Goal: Navigation & Orientation: Understand site structure

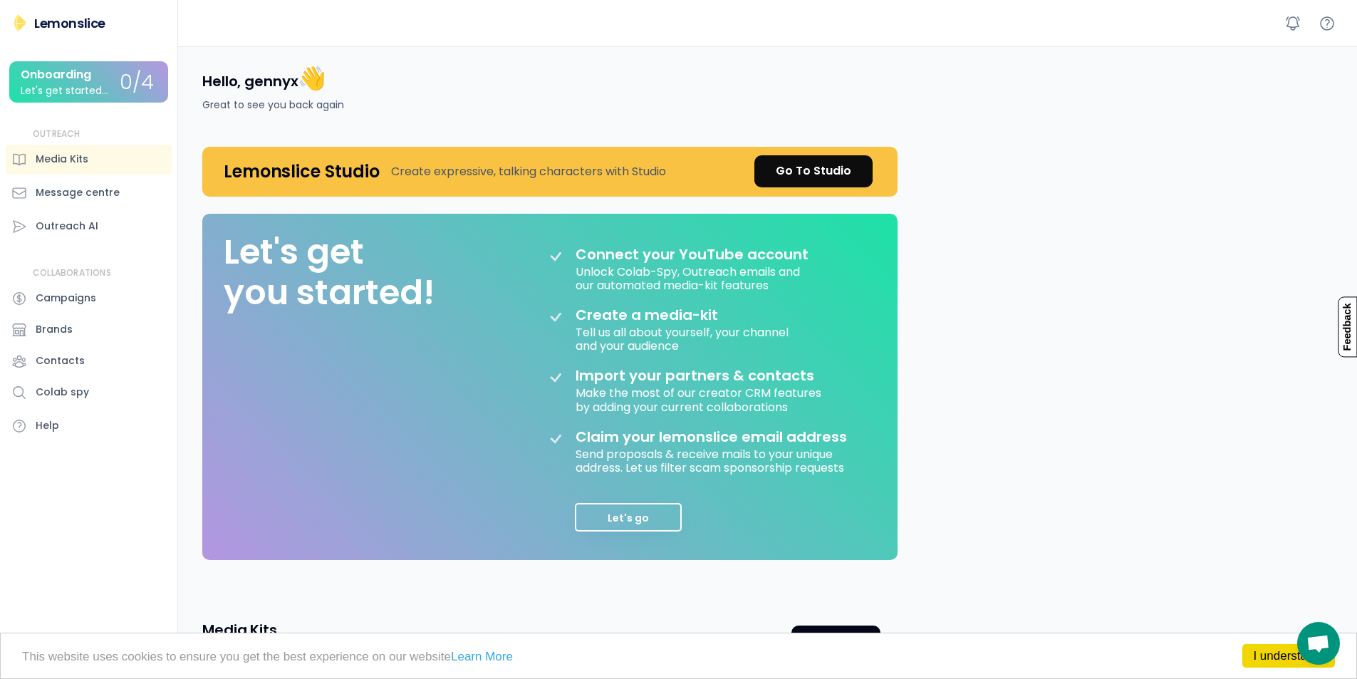
scroll to position [143, 0]
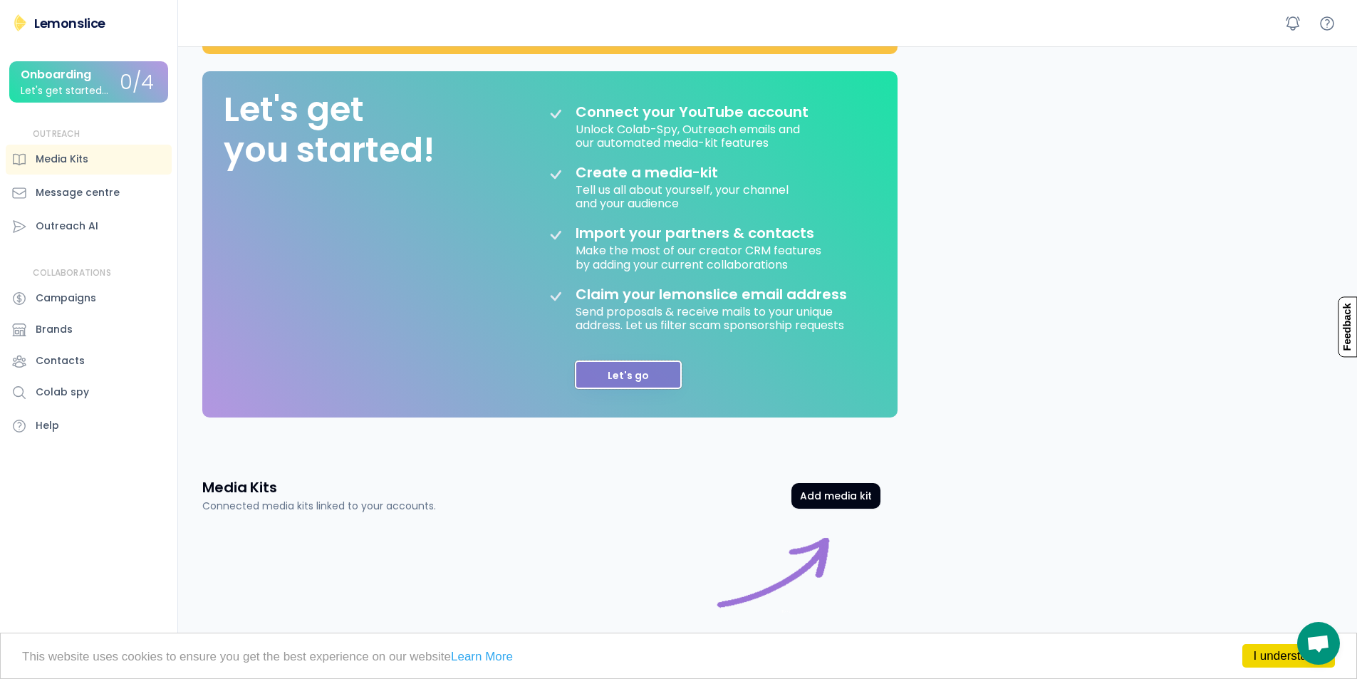
click at [656, 375] on button "Let's go" at bounding box center [628, 375] width 107 height 29
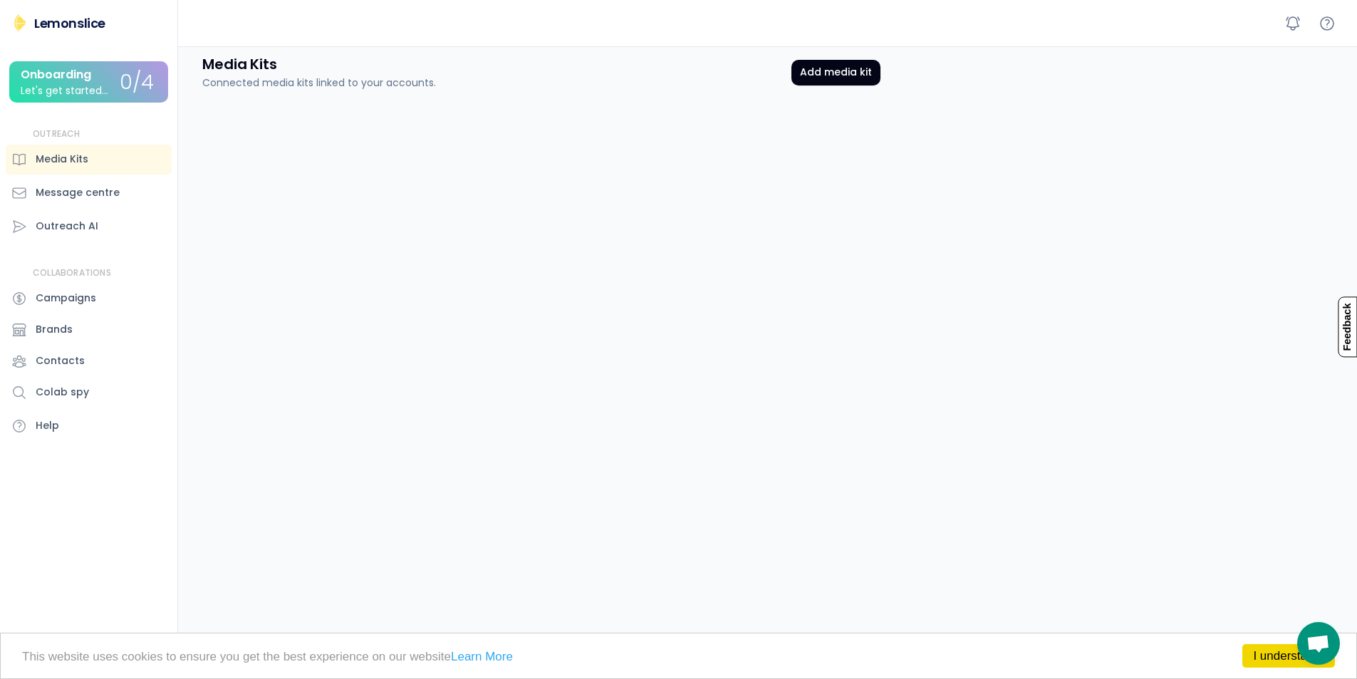
scroll to position [59, 0]
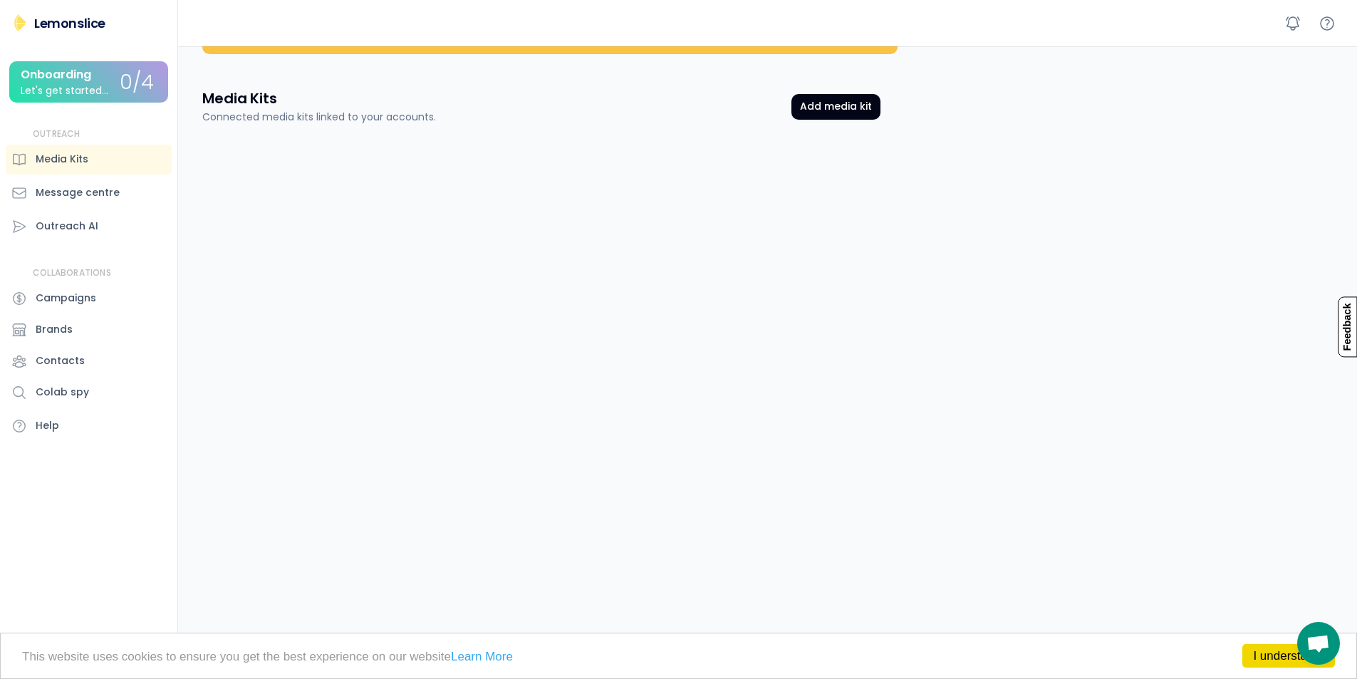
click at [63, 81] on div "Onboarding" at bounding box center [56, 74] width 71 height 13
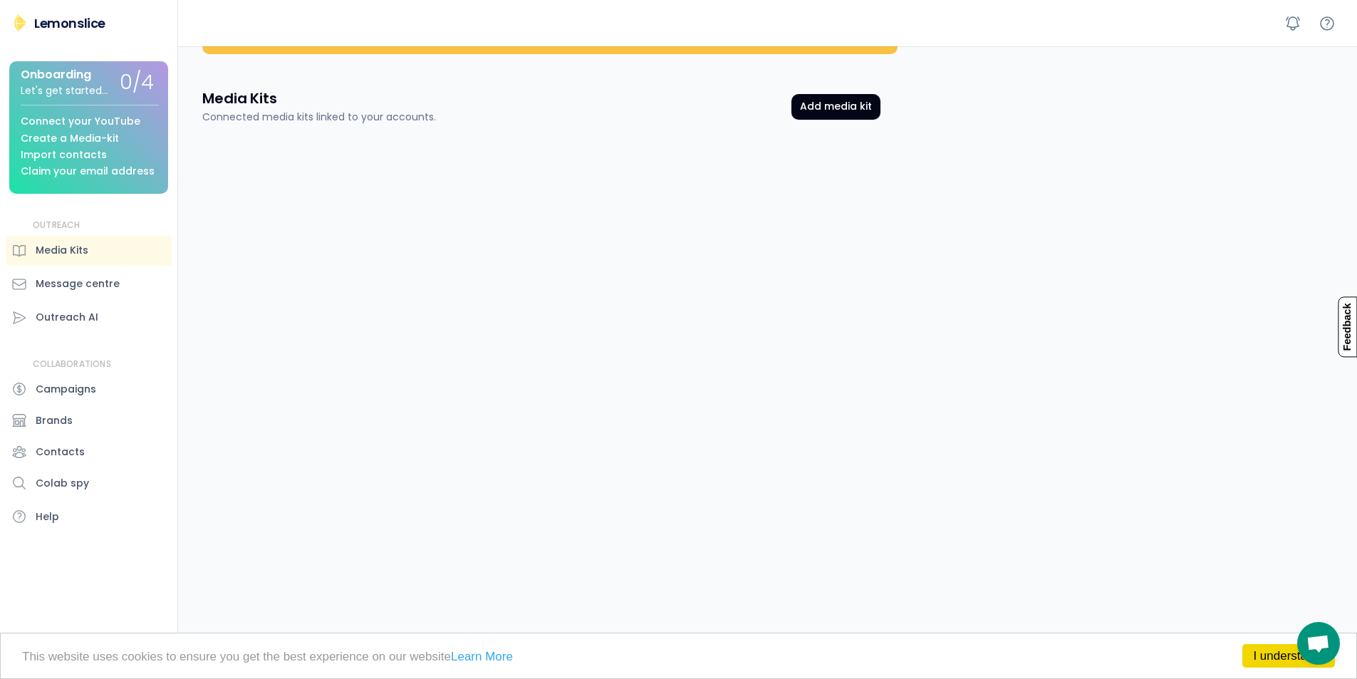
click at [90, 16] on div "Lemonslice" at bounding box center [69, 23] width 71 height 18
click at [834, 102] on button "Add media kit" at bounding box center [836, 107] width 89 height 26
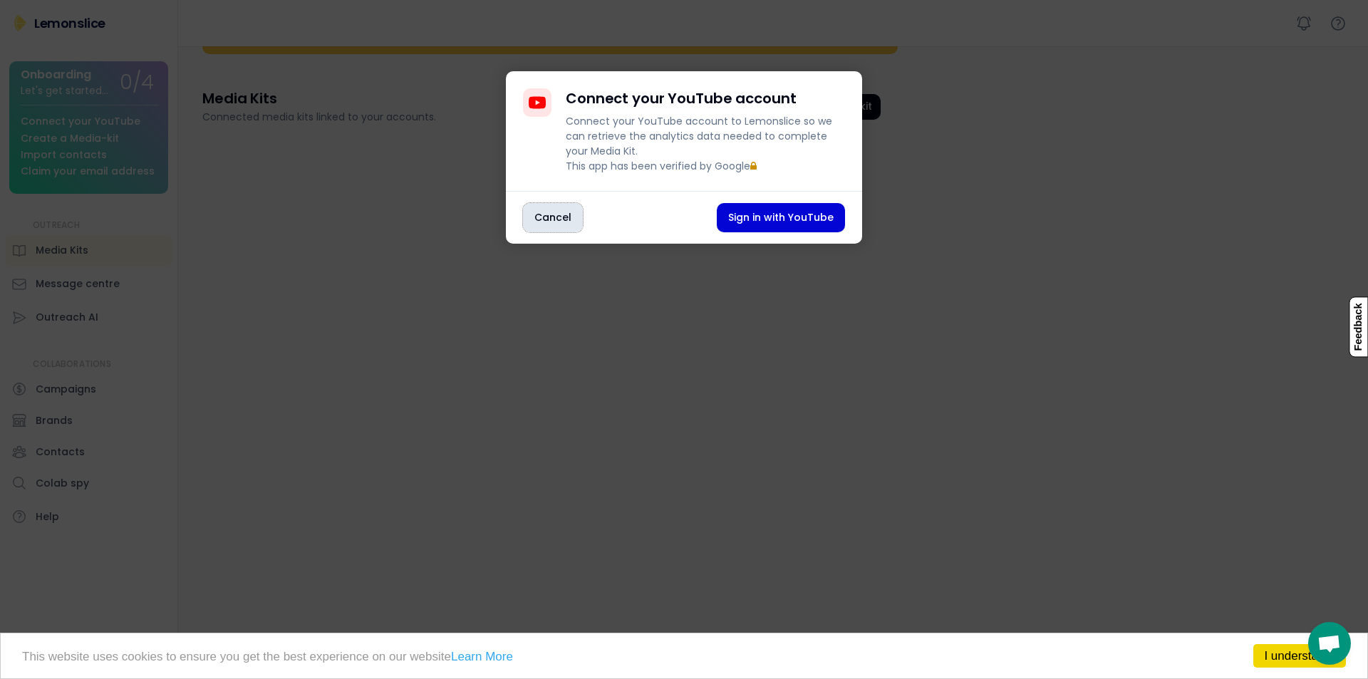
click at [553, 231] on button "Cancel" at bounding box center [553, 217] width 60 height 29
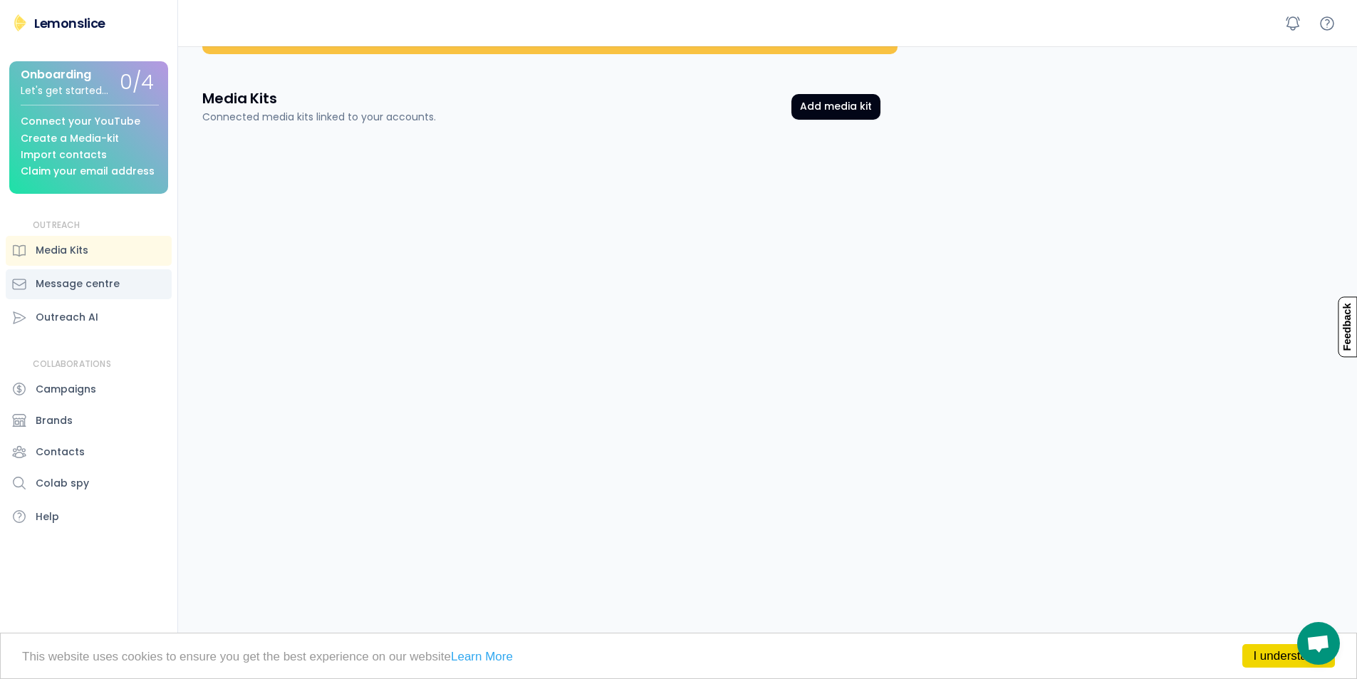
click at [95, 285] on div "Message centre" at bounding box center [78, 283] width 84 height 15
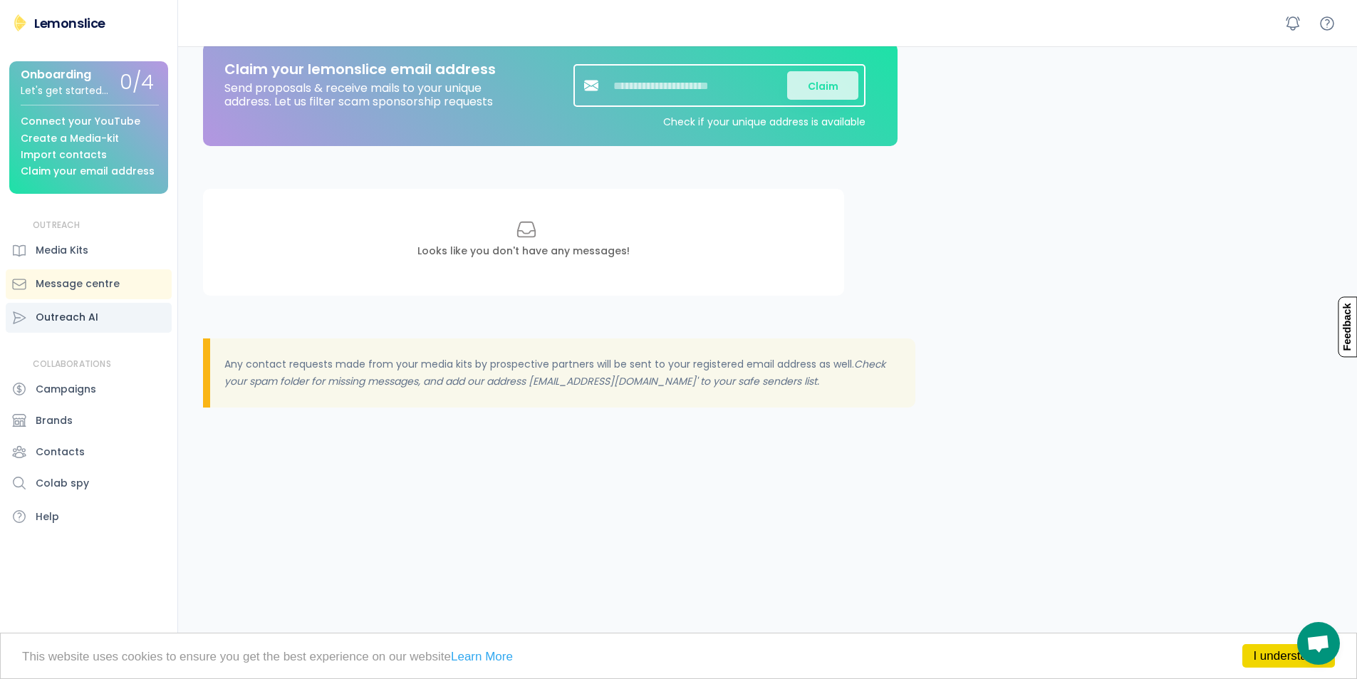
click at [88, 319] on div "Outreach AI" at bounding box center [67, 317] width 63 height 15
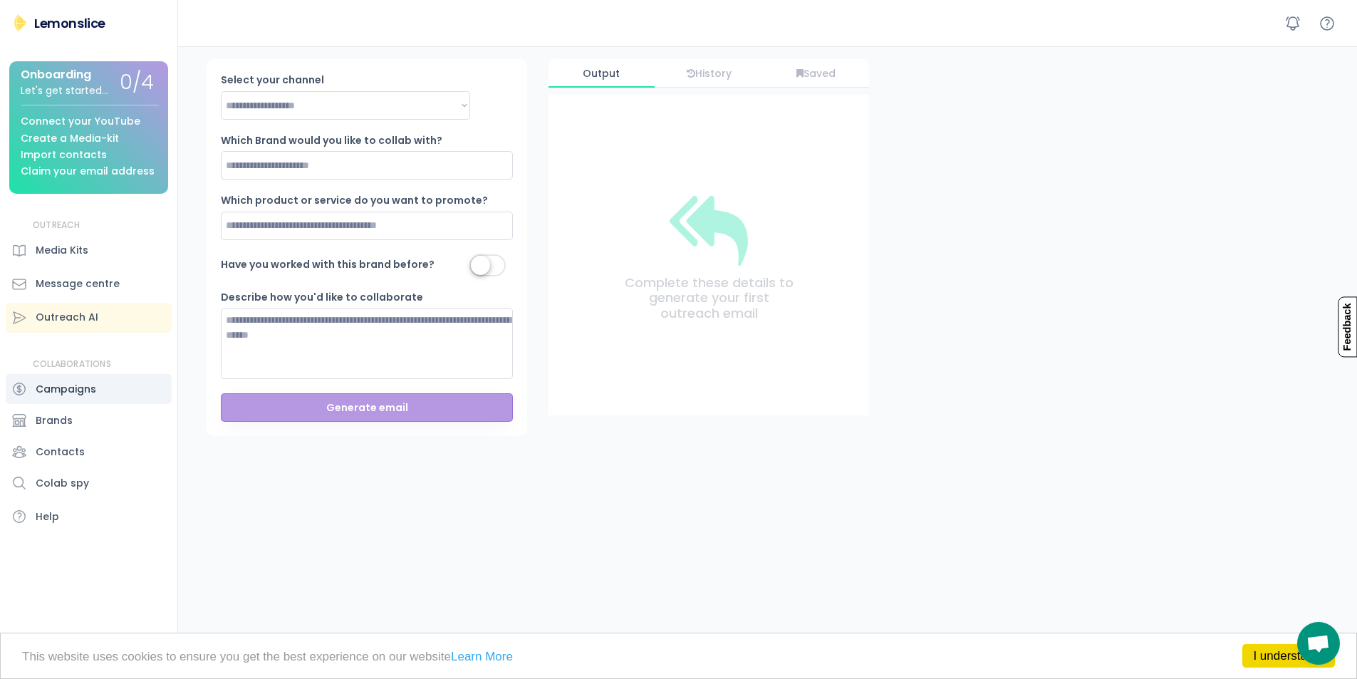
click at [76, 392] on div "Campaigns" at bounding box center [66, 389] width 61 height 15
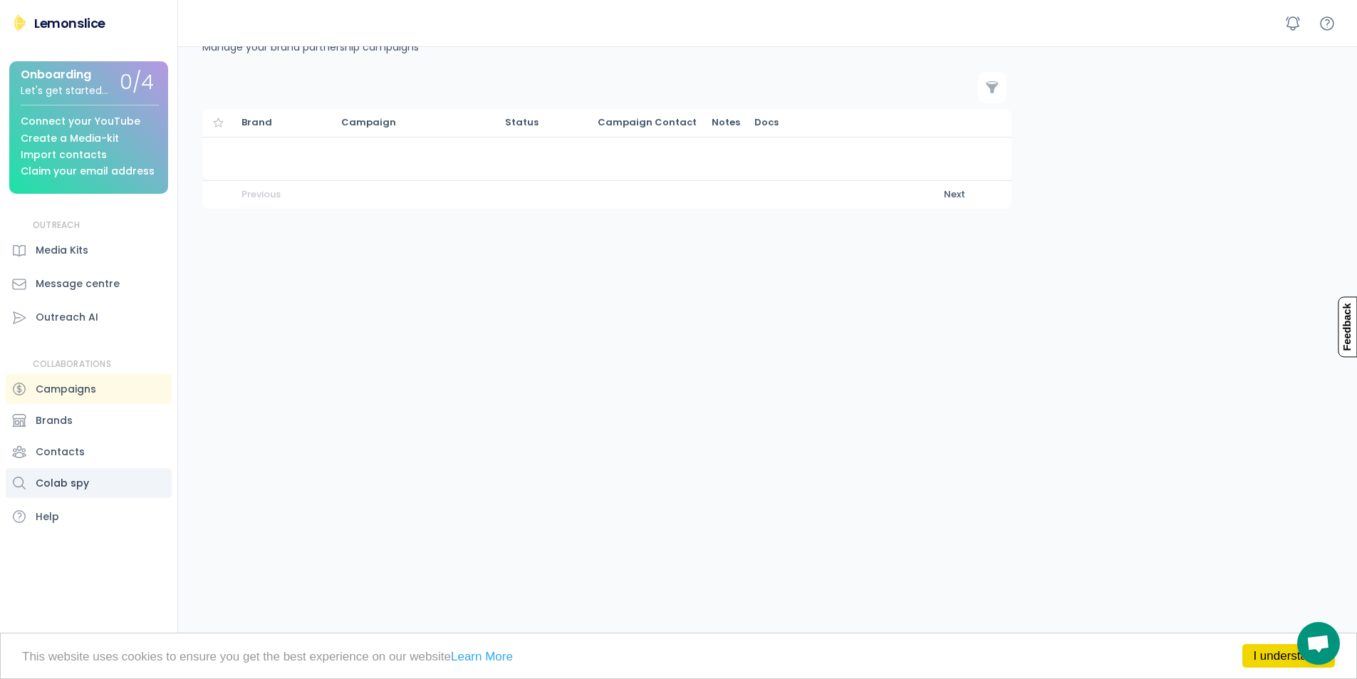
scroll to position [46, 0]
click at [72, 484] on div "Colab spy" at bounding box center [62, 483] width 53 height 15
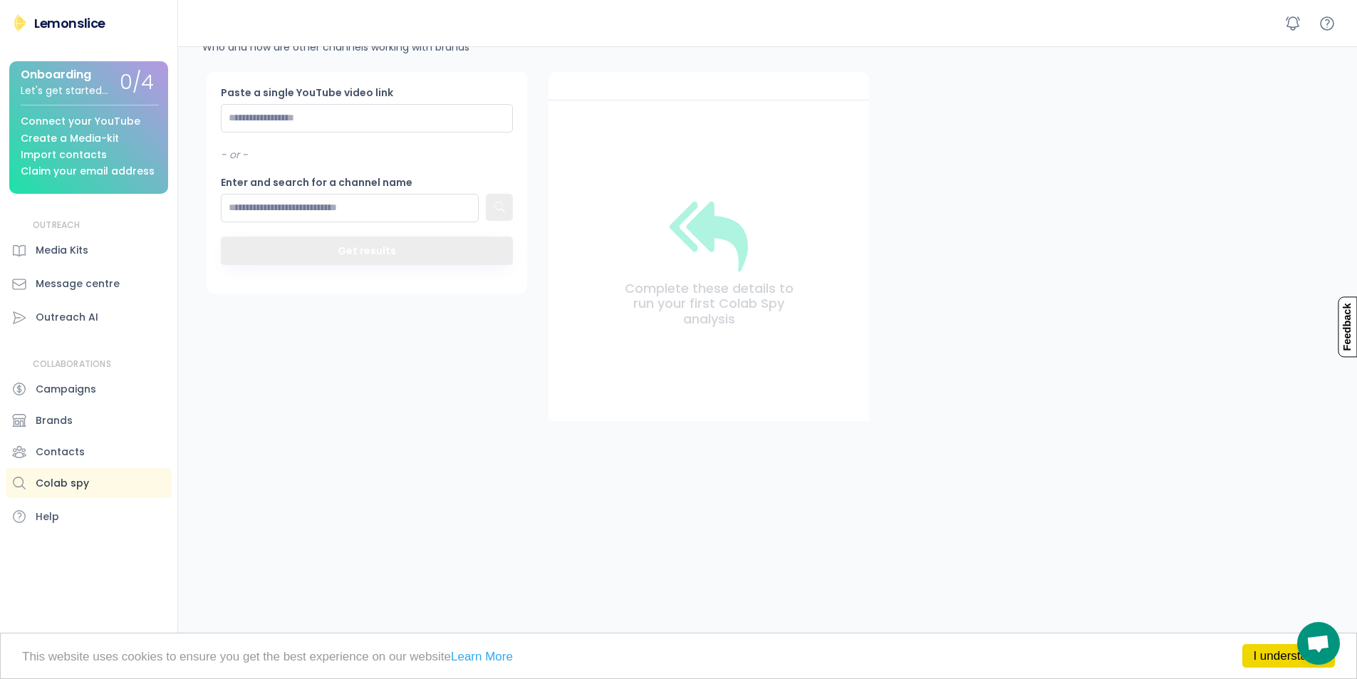
scroll to position [59, 0]
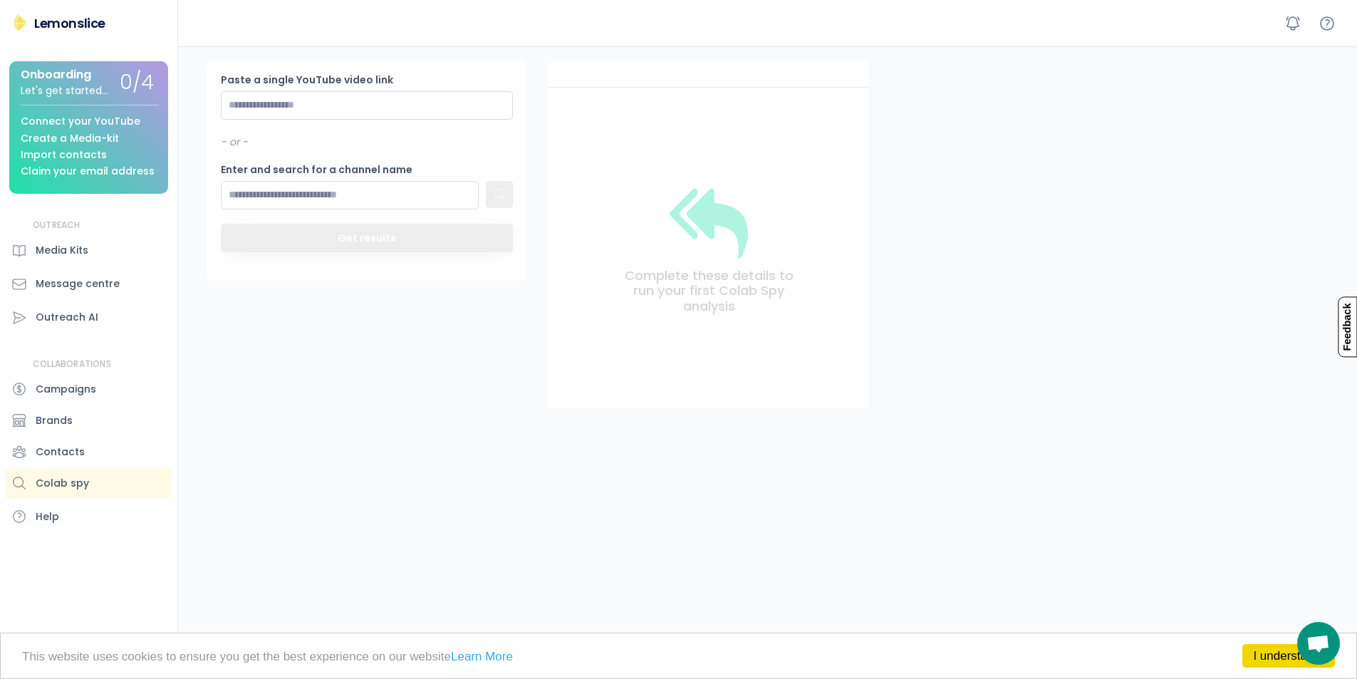
click at [99, 21] on div "Lemonslice" at bounding box center [69, 23] width 71 height 18
click at [23, 26] on img at bounding box center [19, 22] width 17 height 17
click at [58, 22] on div "Lemonslice" at bounding box center [69, 23] width 71 height 18
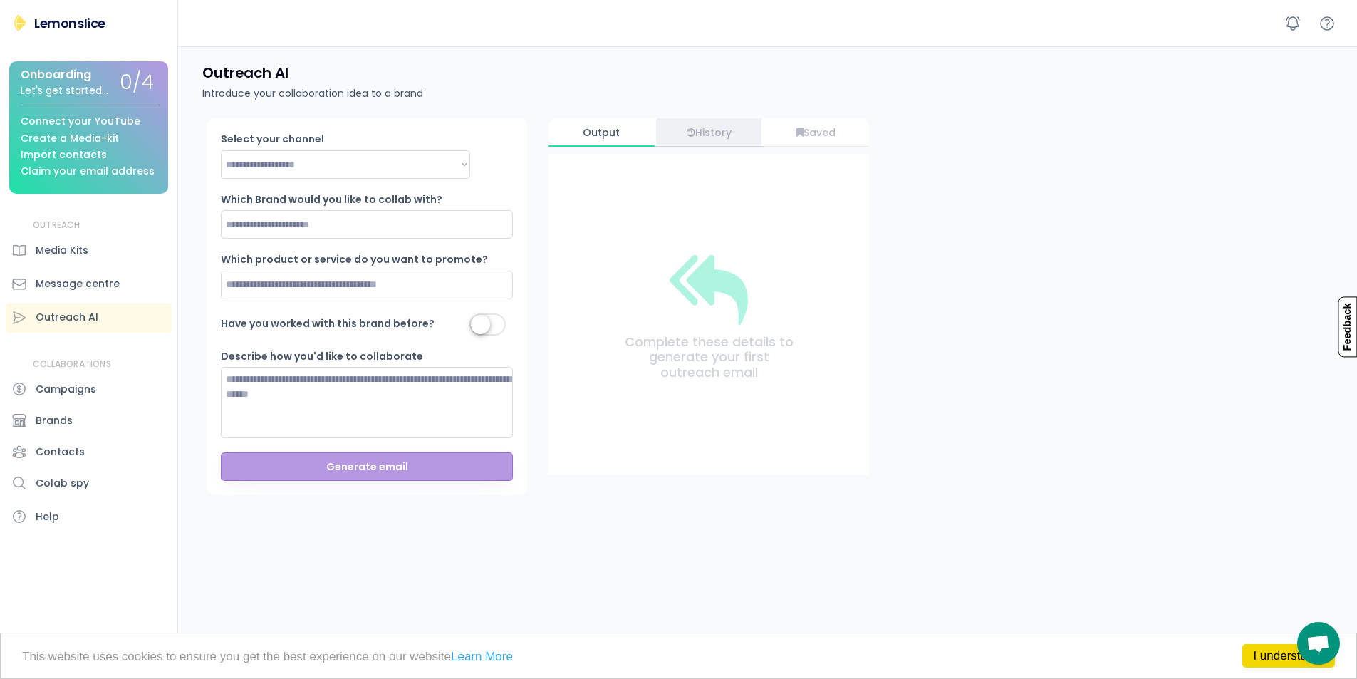
click at [704, 132] on div "History" at bounding box center [709, 133] width 106 height 12
click at [76, 95] on div "Let's get started..." at bounding box center [65, 91] width 88 height 11
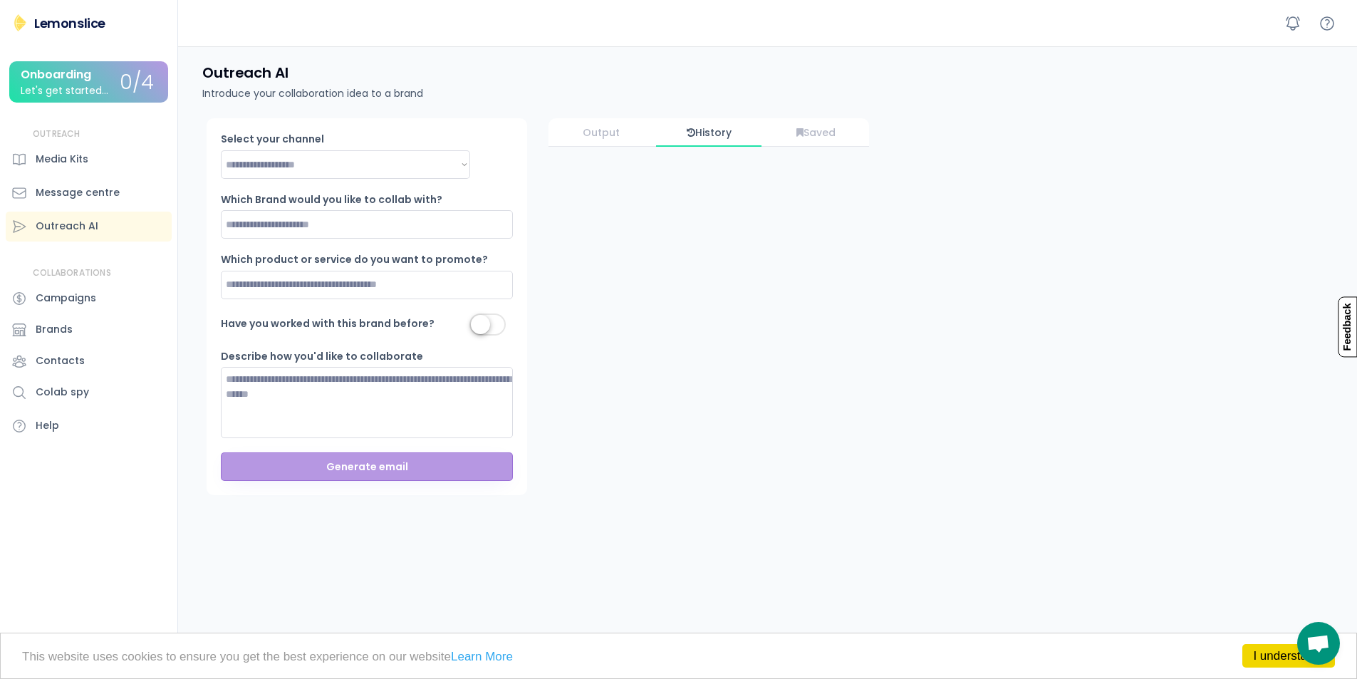
click at [76, 95] on div "Let's get started..." at bounding box center [65, 91] width 88 height 11
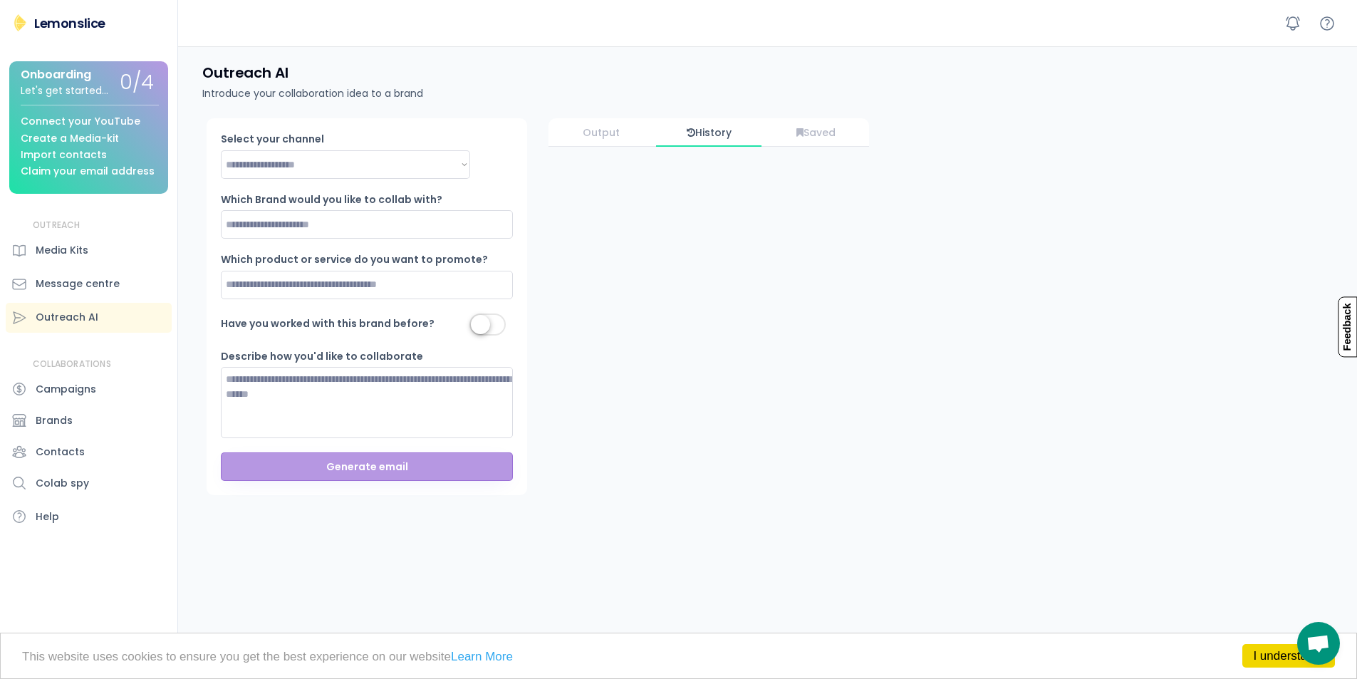
click at [84, 141] on div "Create a Media-kit" at bounding box center [70, 138] width 98 height 11
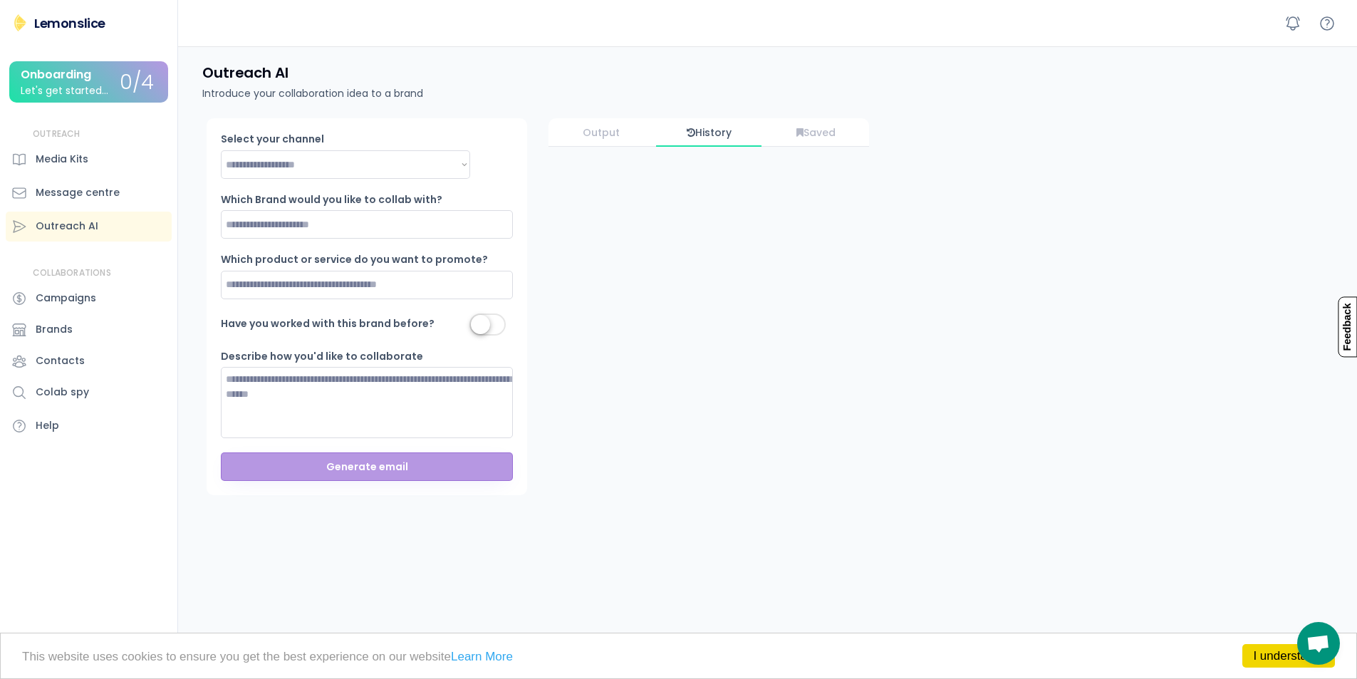
click at [19, 23] on img at bounding box center [19, 22] width 17 height 17
